Goal: Transaction & Acquisition: Purchase product/service

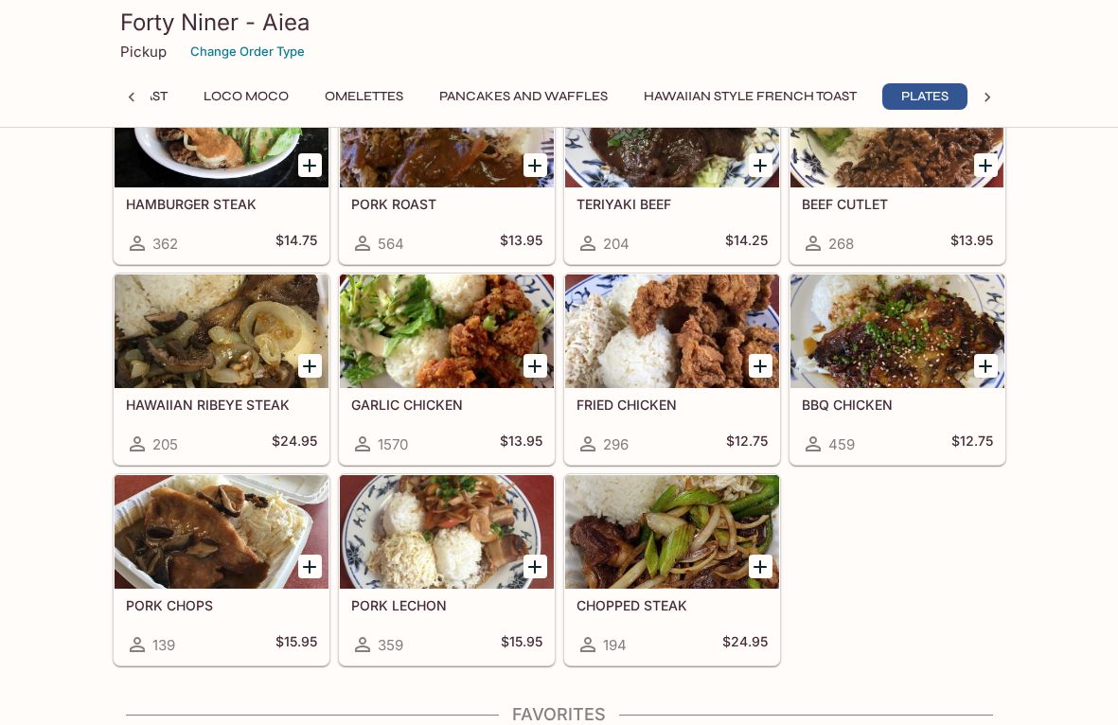
scroll to position [3248, 0]
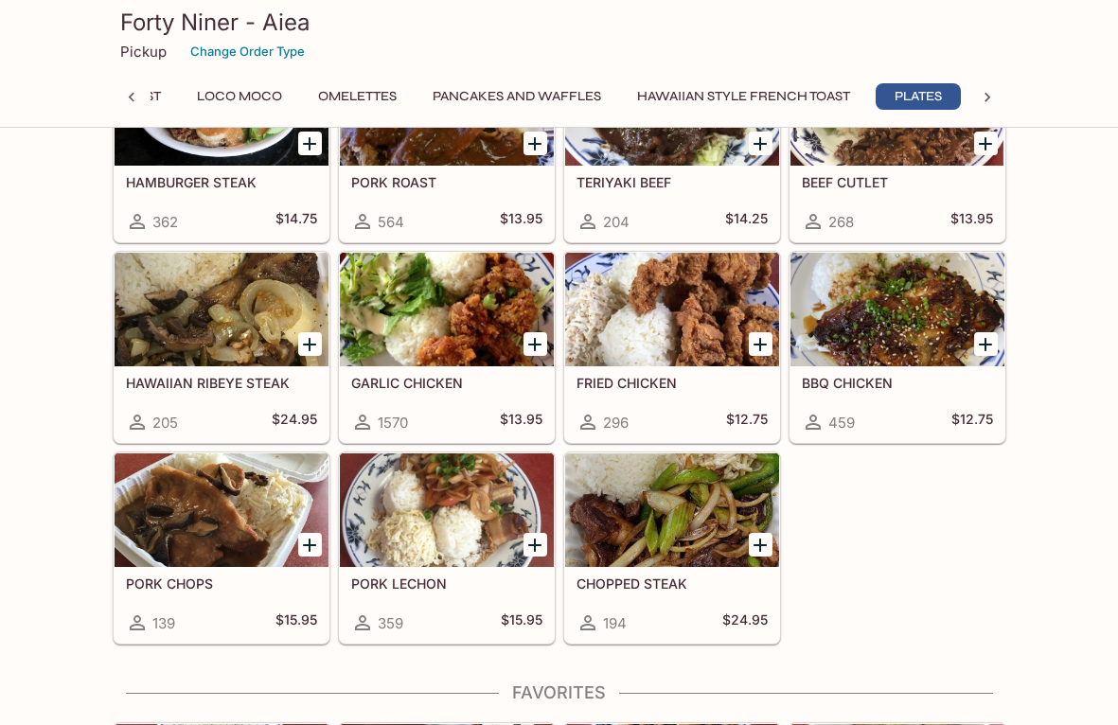
click at [609, 484] on div at bounding box center [672, 510] width 214 height 114
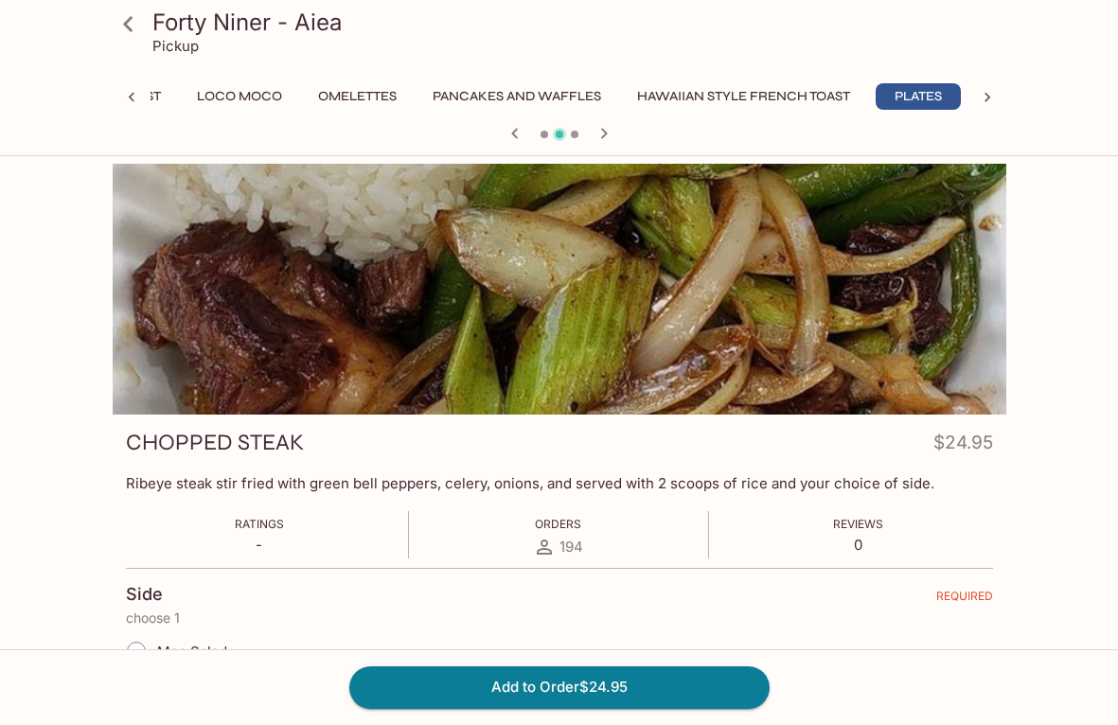
click at [116, 20] on icon at bounding box center [128, 24] width 33 height 33
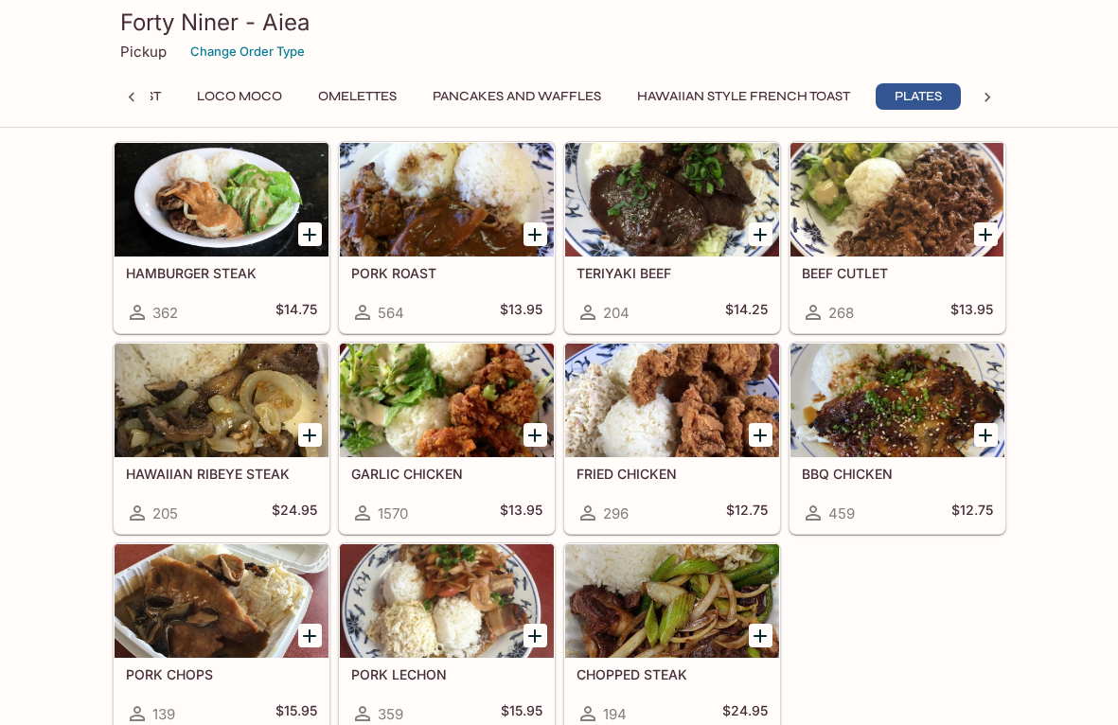
click at [239, 369] on div at bounding box center [222, 401] width 214 height 114
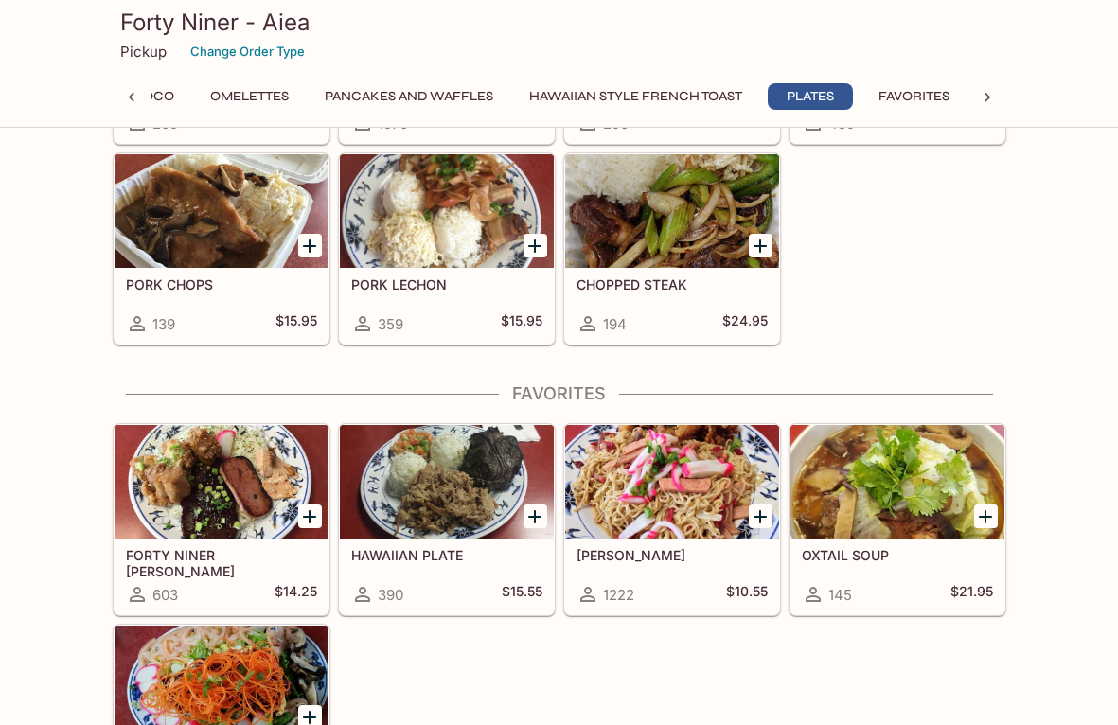
click at [392, 312] on div "359" at bounding box center [377, 323] width 52 height 23
